Goal: Task Accomplishment & Management: Use online tool/utility

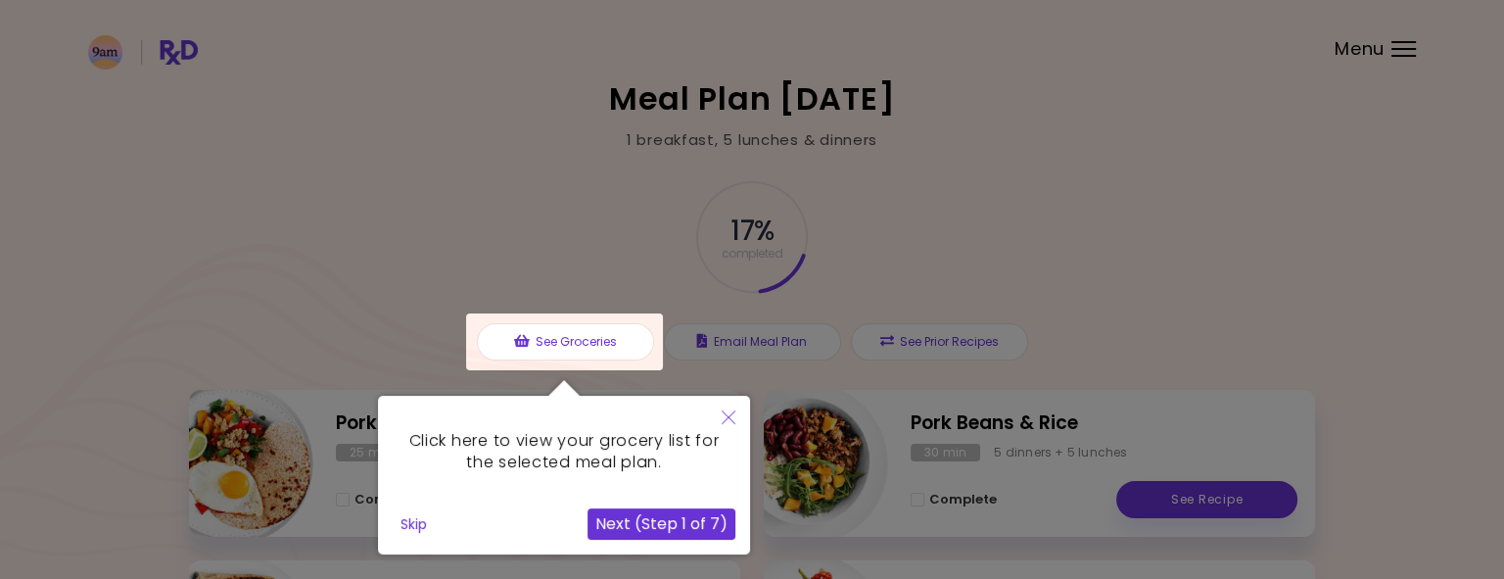
click at [698, 522] on button "Next (Step 1 of 7)" at bounding box center [661, 523] width 148 height 31
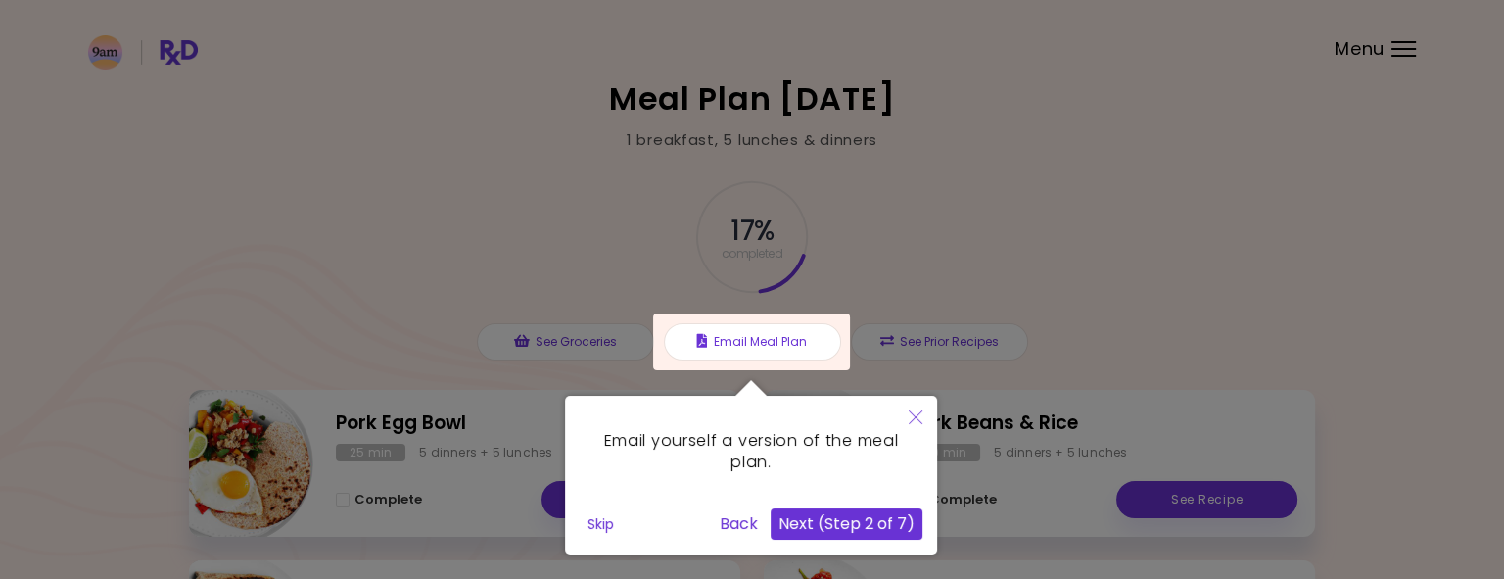
click at [1211, 237] on div at bounding box center [752, 492] width 1504 height 984
click at [958, 344] on div at bounding box center [752, 492] width 1504 height 984
click at [595, 526] on button "Skip" at bounding box center [601, 523] width 42 height 29
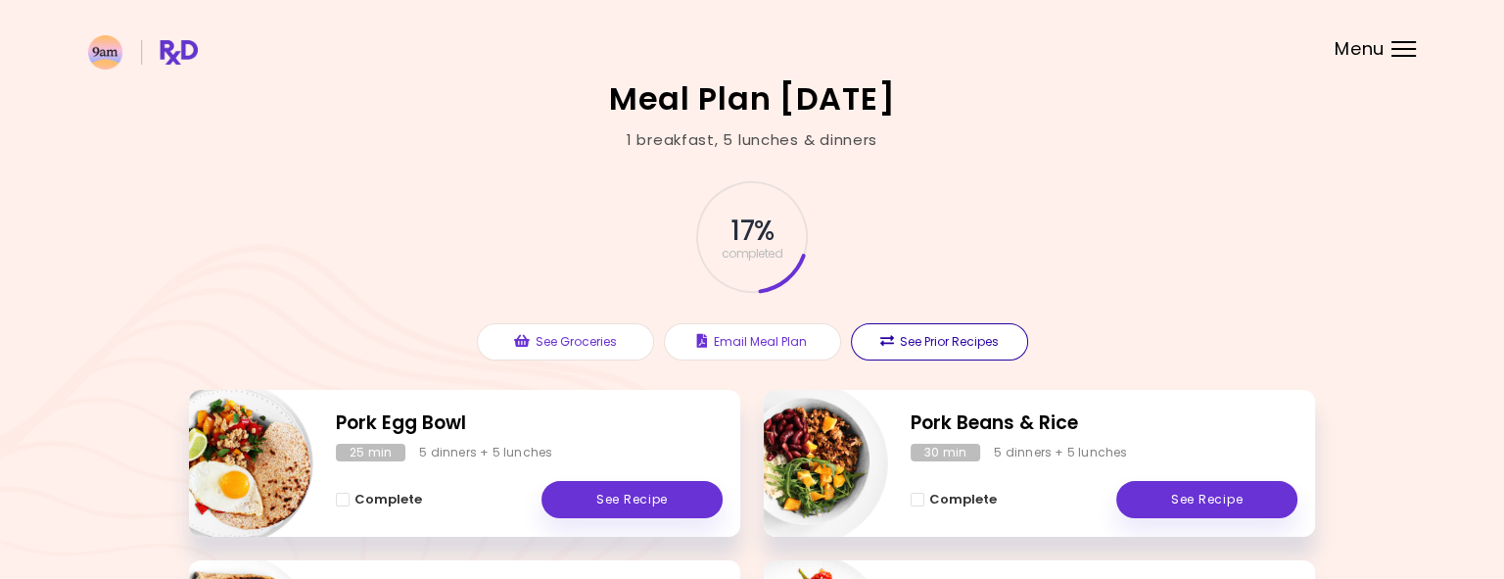
click at [898, 338] on button "See Prior Recipes" at bounding box center [939, 341] width 177 height 37
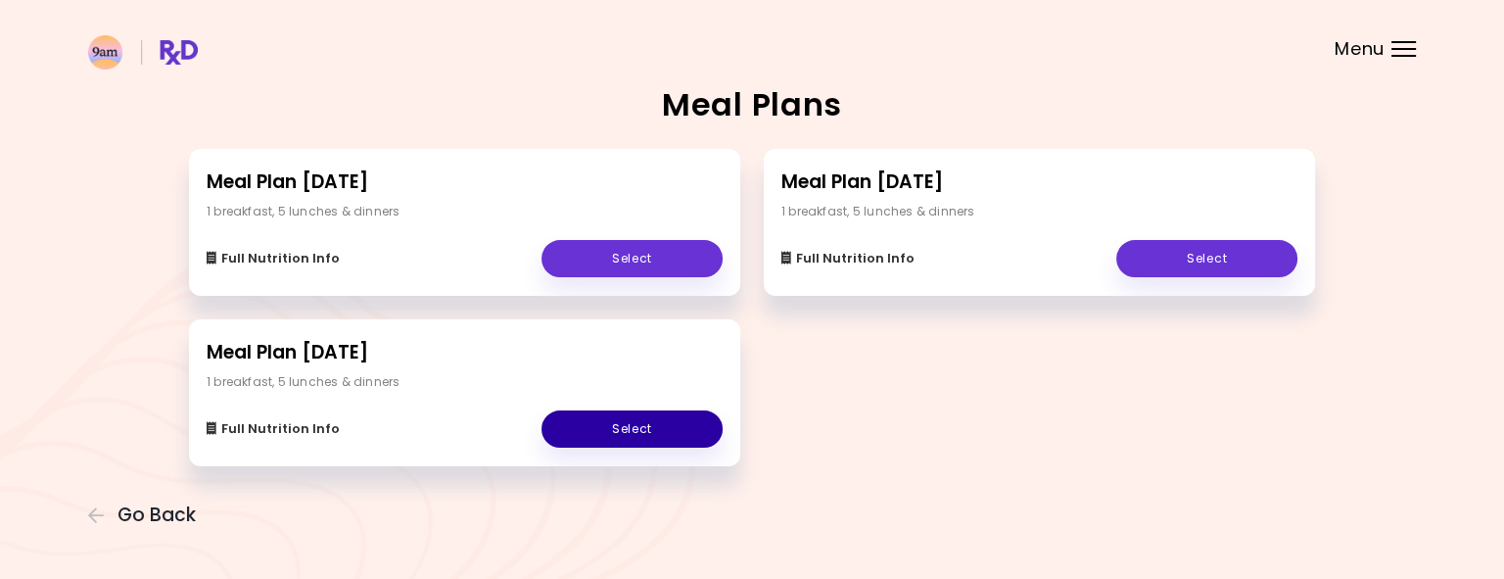
click at [668, 419] on link "Select" at bounding box center [631, 428] width 181 height 37
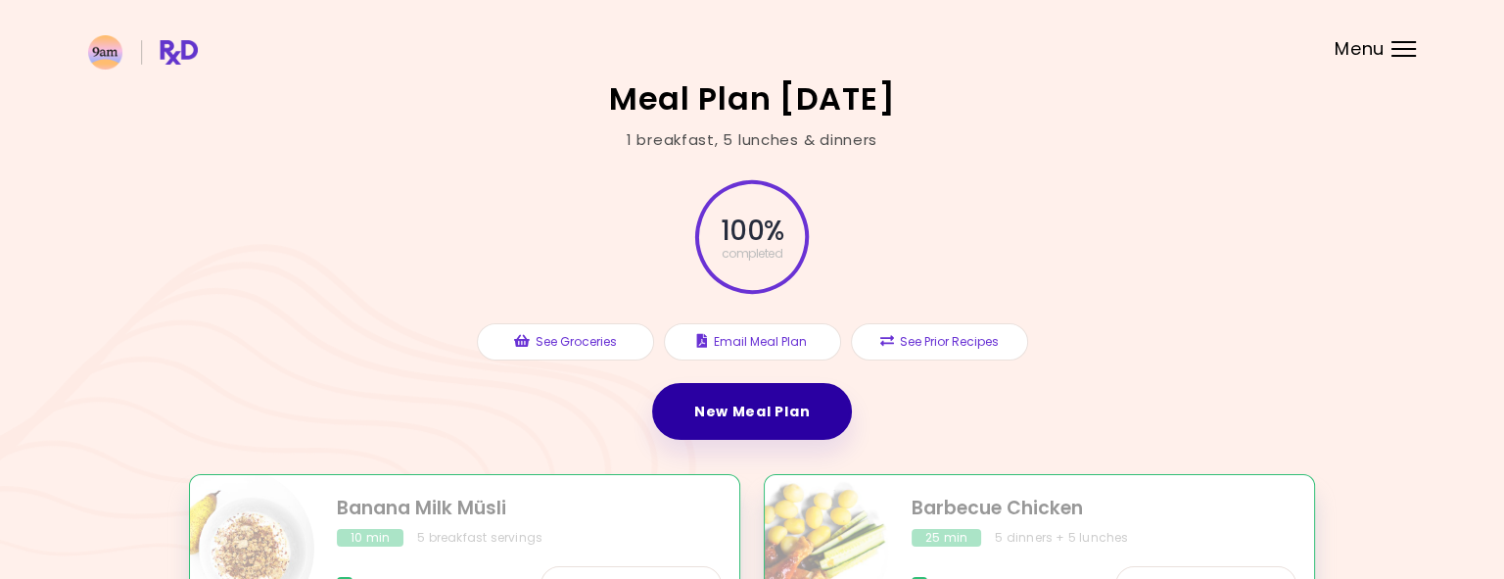
click at [784, 414] on link "New Meal Plan" at bounding box center [752, 411] width 200 height 57
